Goal: Navigation & Orientation: Find specific page/section

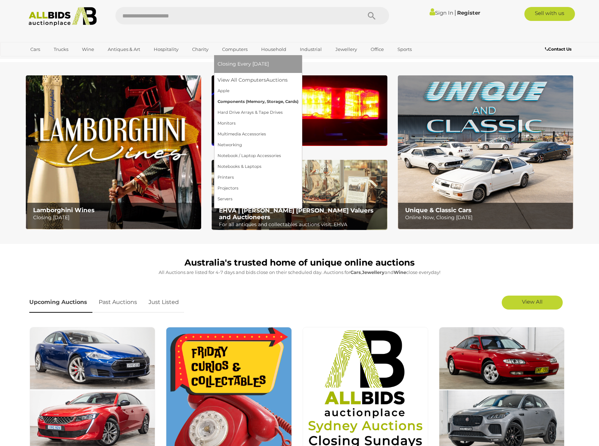
click at [255, 102] on link "Components (Memory, Storage, Cards)" at bounding box center [258, 101] width 81 height 11
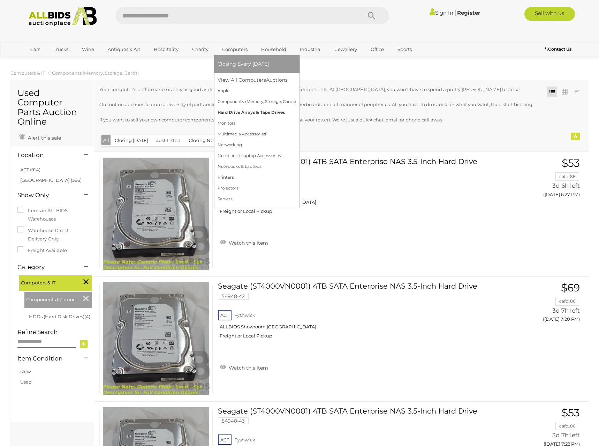
click at [241, 111] on link "Hard Drive Arrays & Tape Drives" at bounding box center [257, 112] width 78 height 11
